Goal: Task Accomplishment & Management: Manage account settings

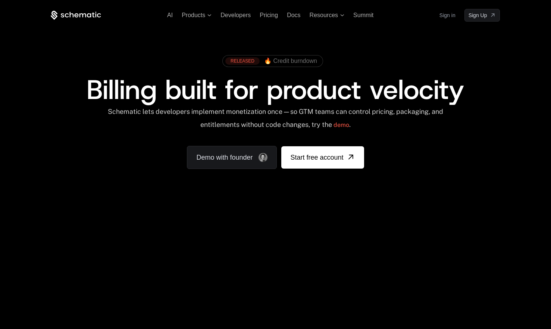
click at [452, 17] on link "Sign in" at bounding box center [447, 15] width 16 height 12
click at [359, 43] on div "RELEASED 🔥 Credit burndown Billing built for product velocity Schematic lets de…" at bounding box center [275, 110] width 485 height 177
click at [448, 17] on link "Sign in" at bounding box center [447, 15] width 16 height 12
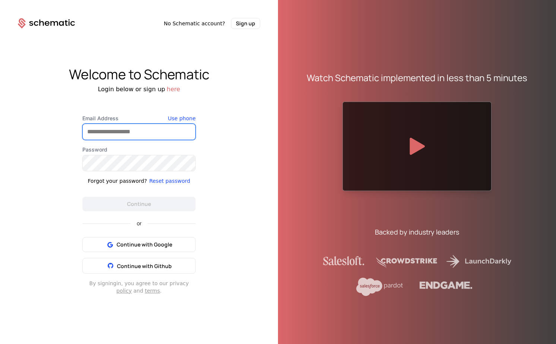
click at [143, 136] on input "Email Address" at bounding box center [139, 132] width 113 height 16
type input "**********"
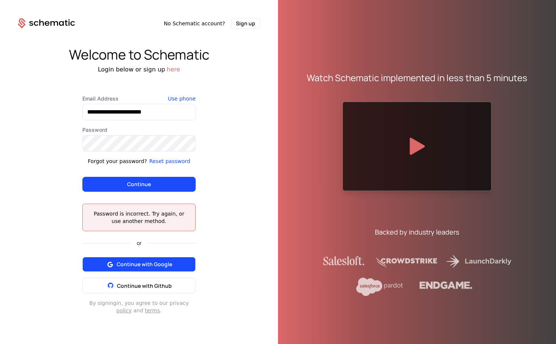
click at [146, 268] on span "Continue with Google" at bounding box center [145, 264] width 56 height 7
